Goal: Navigation & Orientation: Find specific page/section

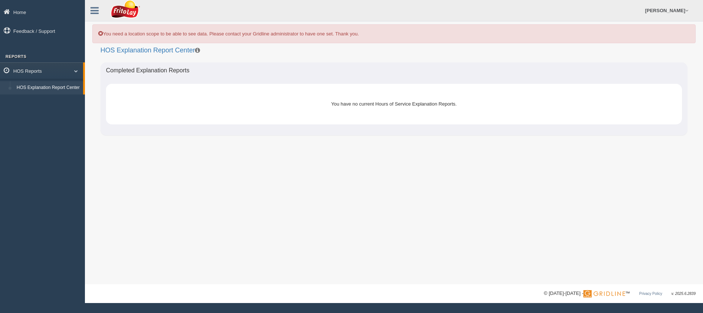
click at [78, 72] on span at bounding box center [73, 71] width 10 height 4
click at [78, 72] on span at bounding box center [75, 71] width 10 height 4
click at [68, 89] on link "HOS Explanation Report Center" at bounding box center [48, 87] width 70 height 13
click at [94, 10] on icon at bounding box center [94, 11] width 8 height 10
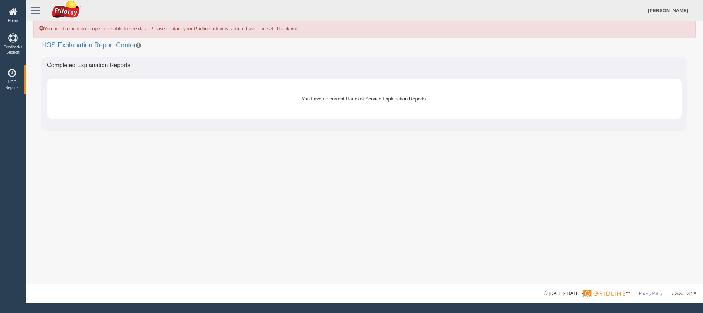
click at [17, 17] on link "Home" at bounding box center [13, 16] width 26 height 24
